Goal: Information Seeking & Learning: Learn about a topic

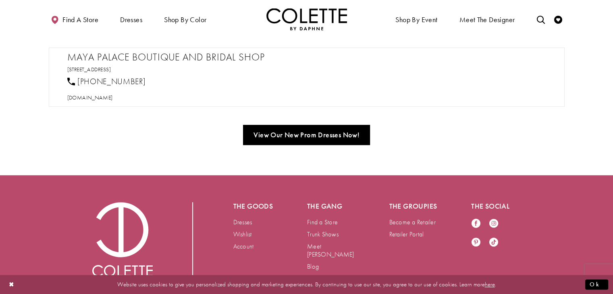
scroll to position [430, 0]
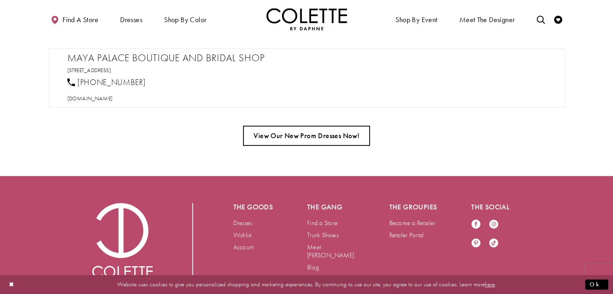
click at [359, 131] on link "View Our New Prom Dresses Now!" at bounding box center [306, 136] width 127 height 20
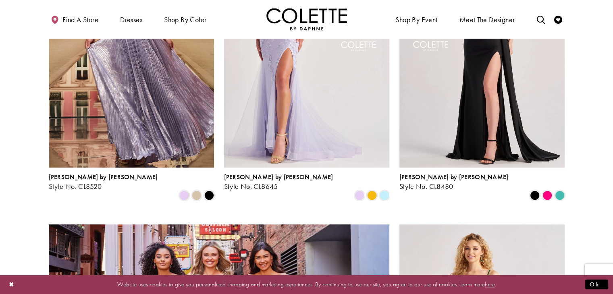
scroll to position [580, 0]
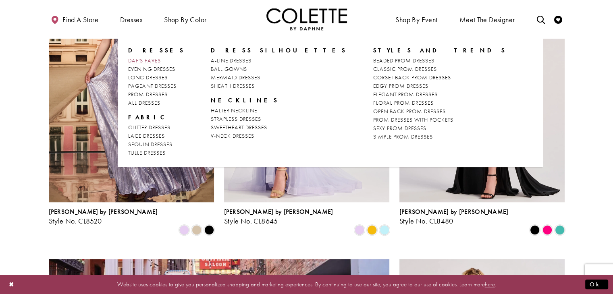
click at [142, 62] on span "DAF'S FAVES" at bounding box center [144, 60] width 33 height 7
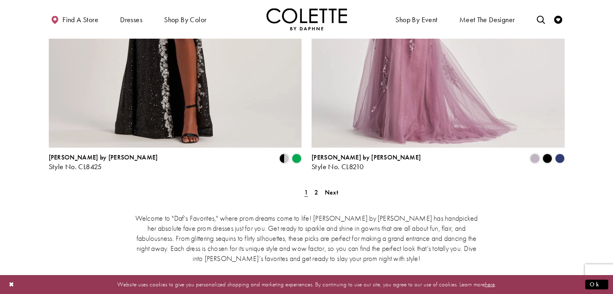
scroll to position [1515, 0]
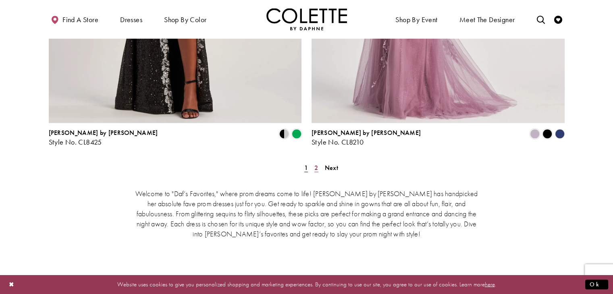
click at [317, 163] on span "2" at bounding box center [316, 167] width 4 height 8
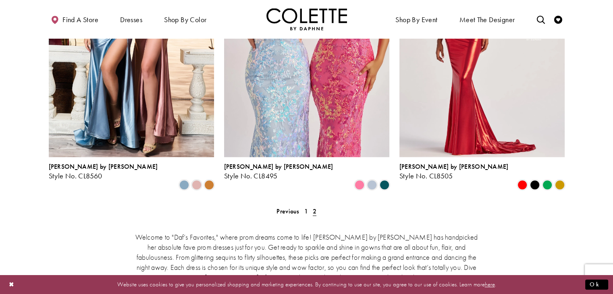
scroll to position [463, 0]
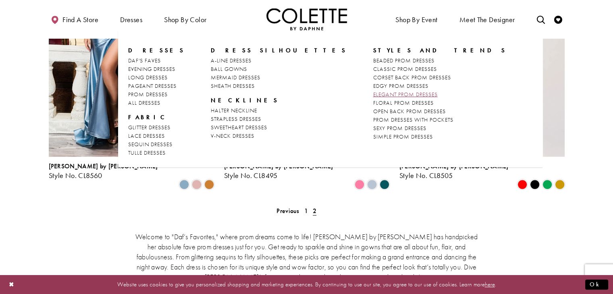
click at [373, 95] on span "ELEGANT PROM DRESSES" at bounding box center [405, 94] width 64 height 7
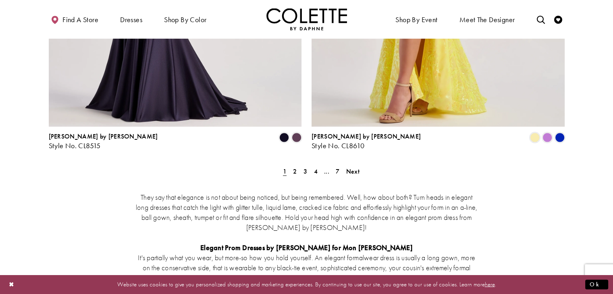
scroll to position [1515, 0]
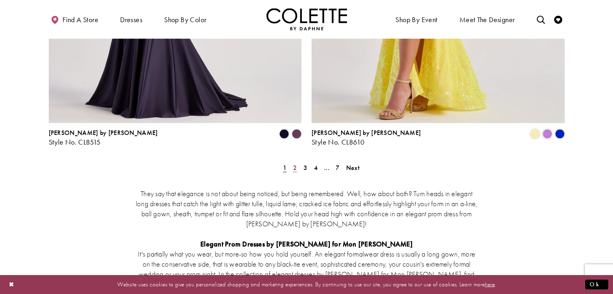
click at [295, 163] on span "2" at bounding box center [295, 167] width 4 height 8
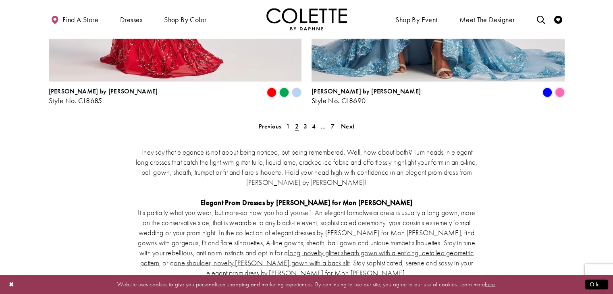
scroll to position [1558, 0]
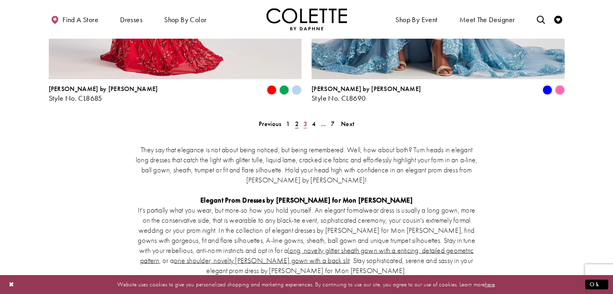
click at [307, 118] on link "3" at bounding box center [305, 124] width 8 height 12
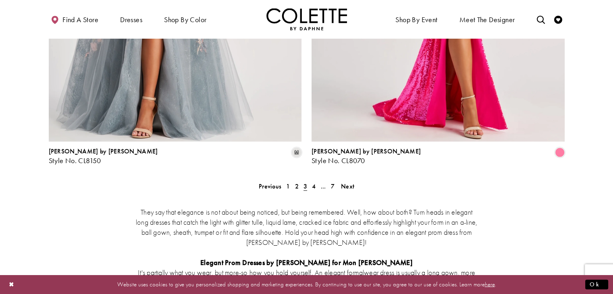
scroll to position [1510, 0]
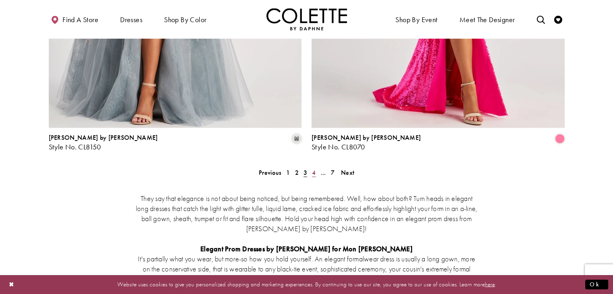
click at [316, 166] on link "4" at bounding box center [313, 172] width 8 height 12
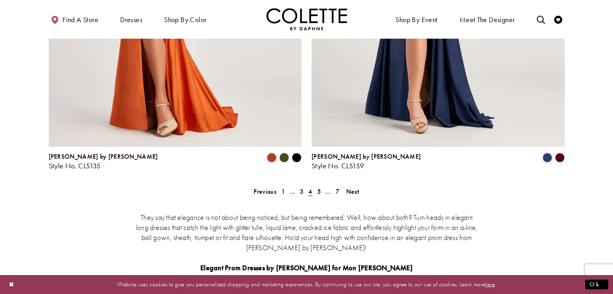
scroll to position [1526, 0]
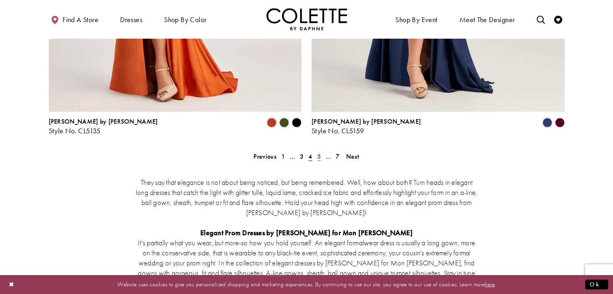
click at [318, 152] on span "5" at bounding box center [319, 156] width 4 height 8
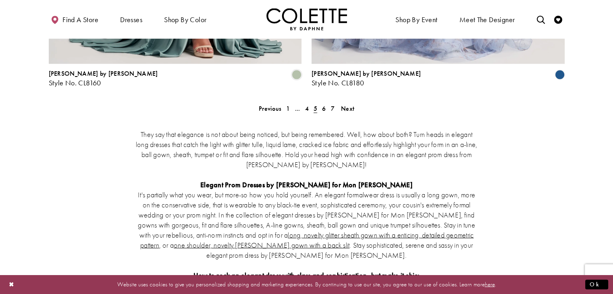
scroll to position [1575, 0]
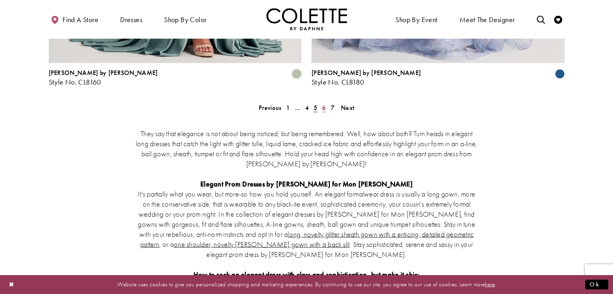
click at [324, 104] on span "6" at bounding box center [324, 108] width 4 height 8
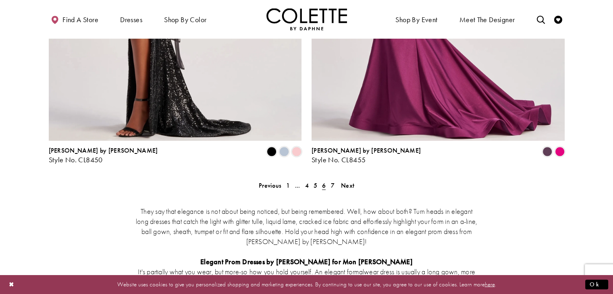
scroll to position [1494, 0]
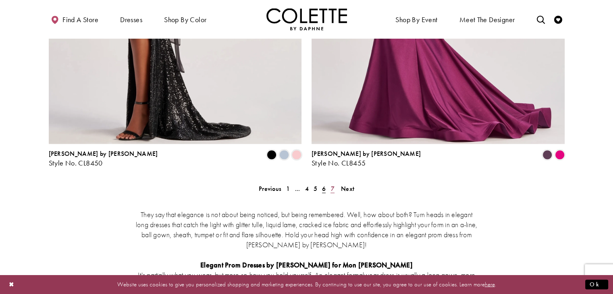
click at [332, 184] on span "7" at bounding box center [332, 188] width 4 height 8
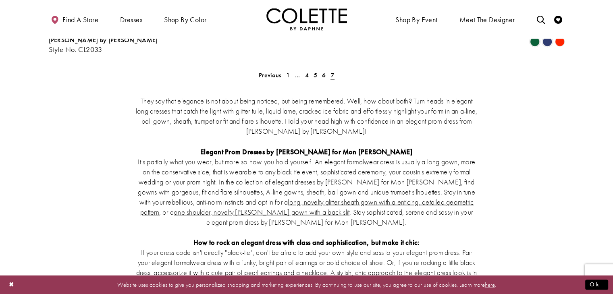
scroll to position [1397, 0]
